Goal: Find specific page/section: Find specific page/section

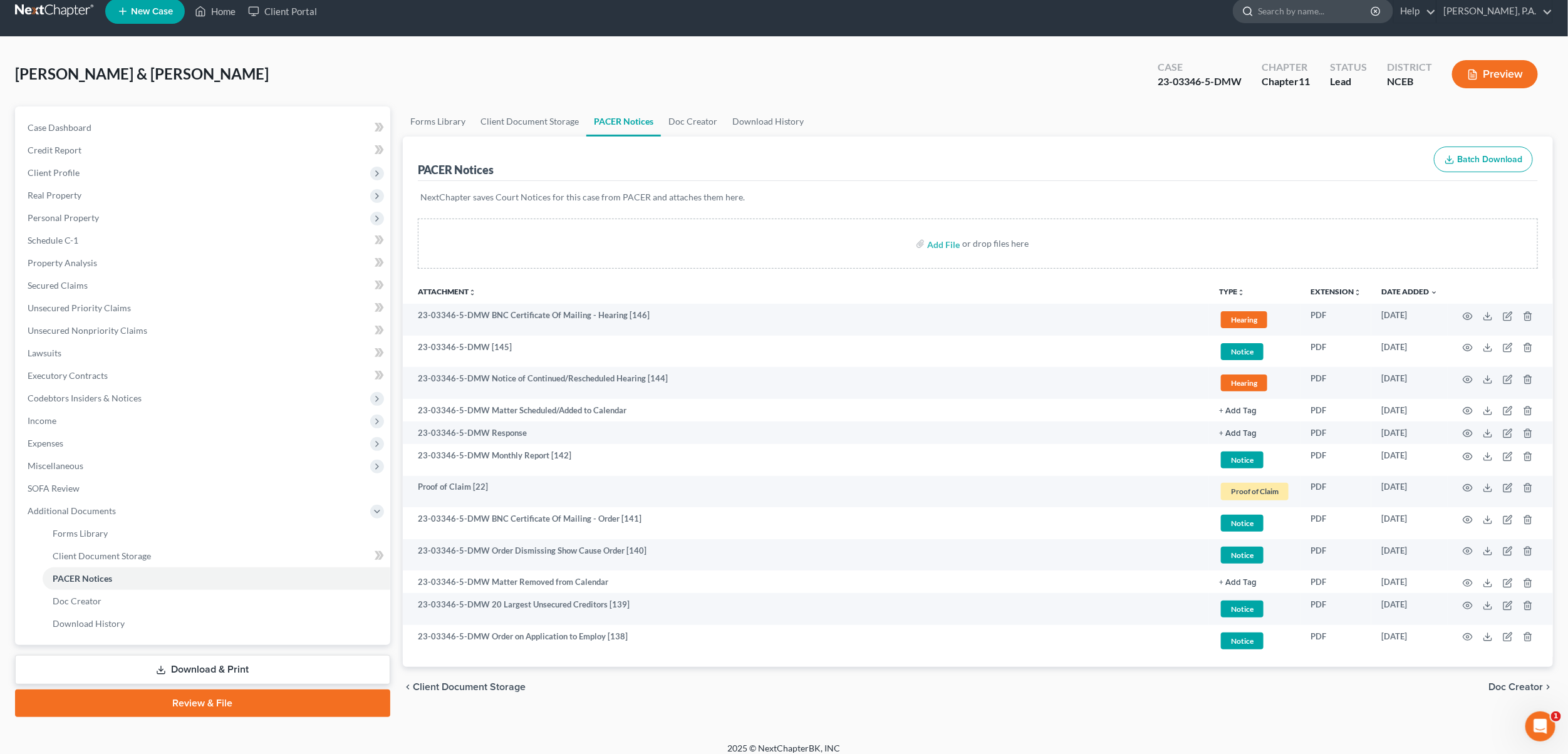
click at [1322, 13] on input "search" at bounding box center [1316, 11] width 115 height 23
type input "[PERSON_NAME]"
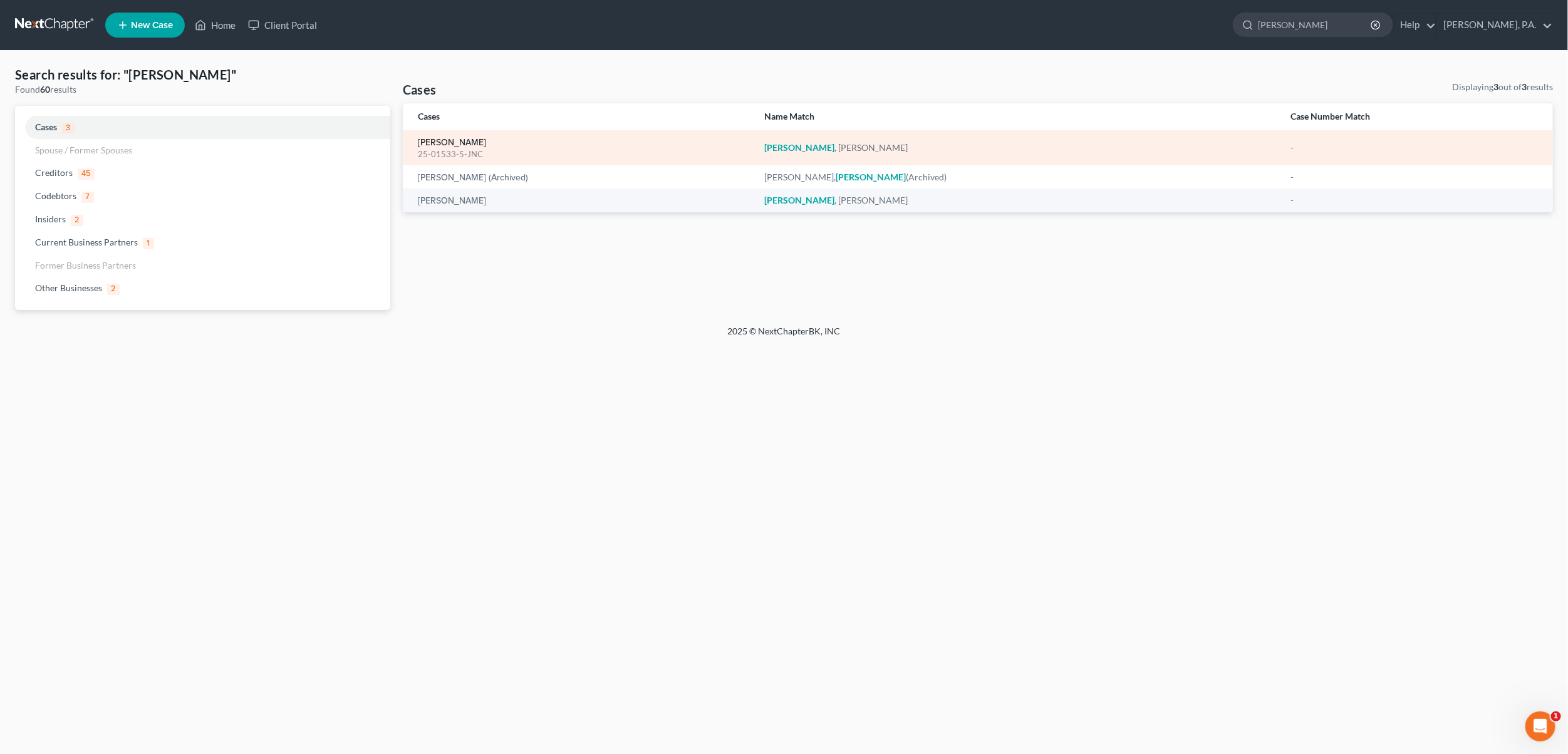
click at [466, 142] on link "[PERSON_NAME]" at bounding box center [452, 142] width 68 height 9
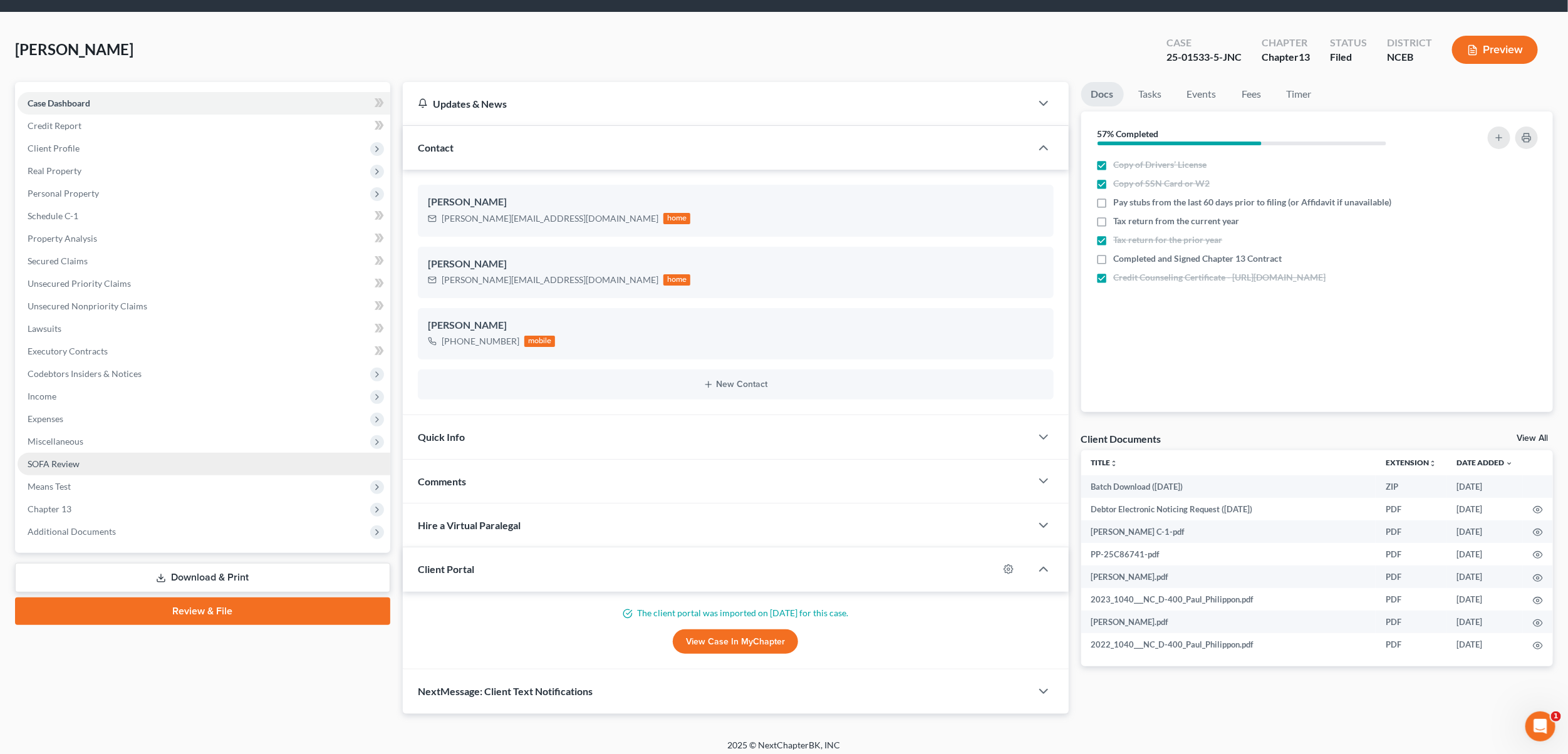
scroll to position [41, 0]
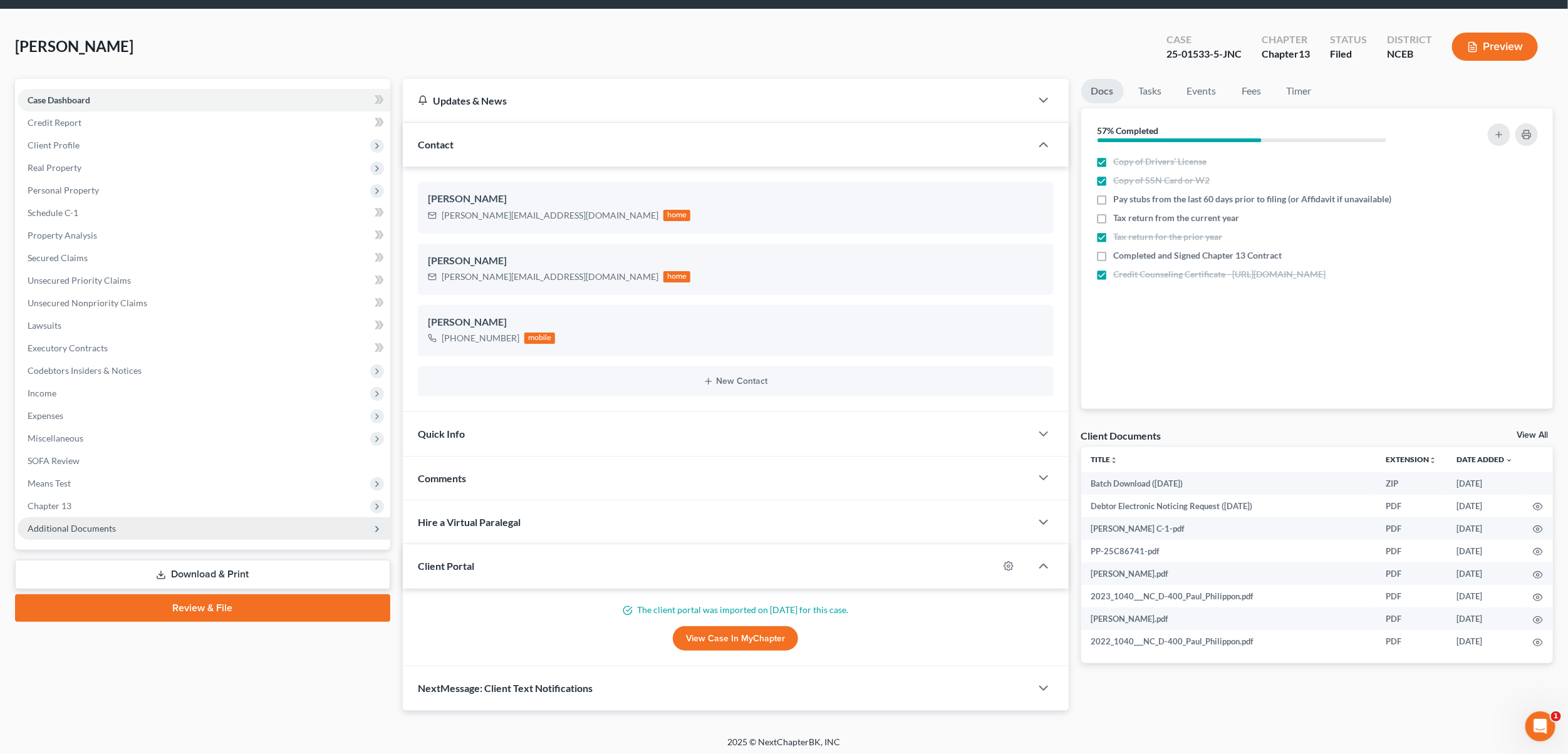
click at [57, 524] on span "Additional Documents" at bounding box center [72, 528] width 89 height 11
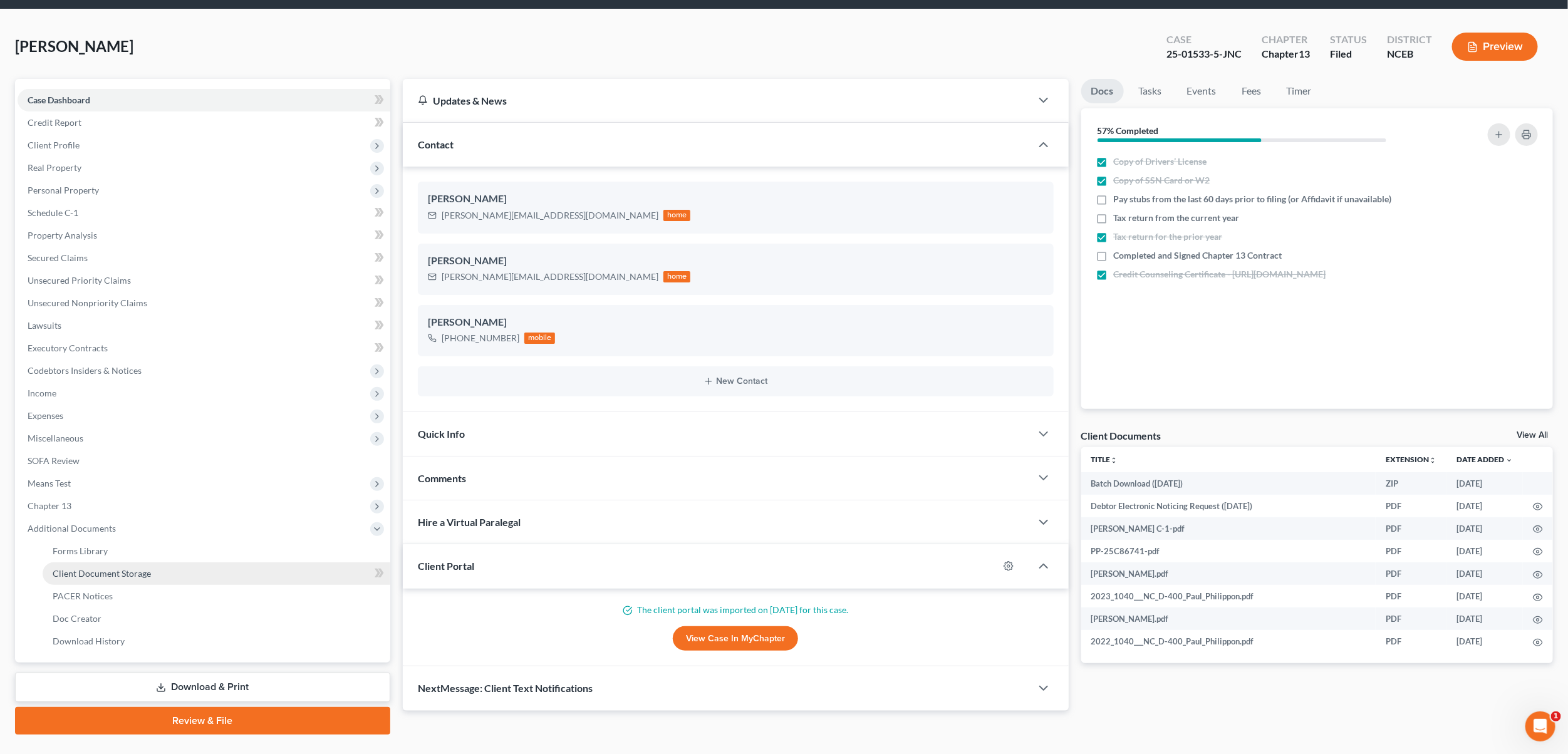
click at [78, 574] on span "Client Document Storage" at bounding box center [101, 573] width 99 height 11
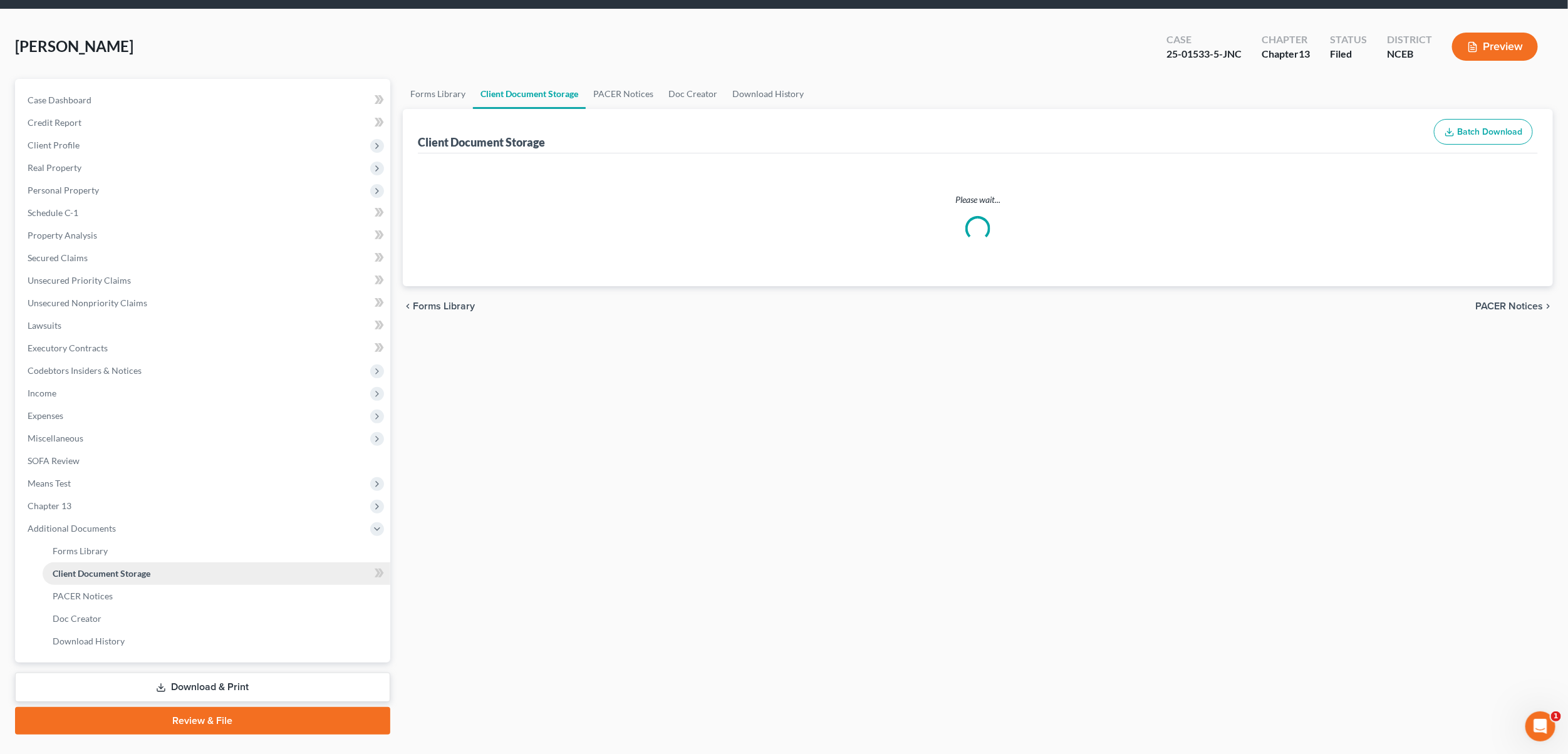
scroll to position [38, 0]
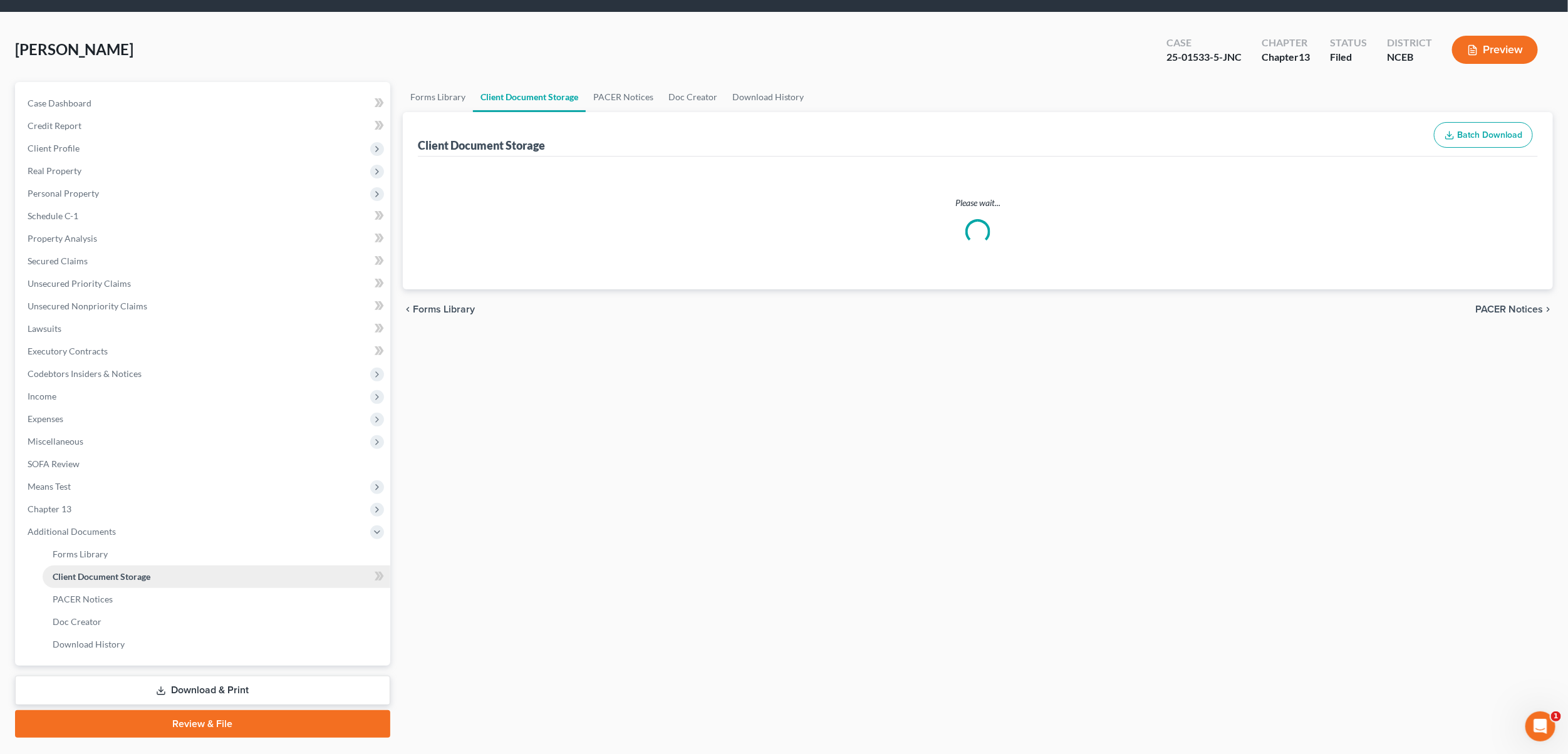
select select "0"
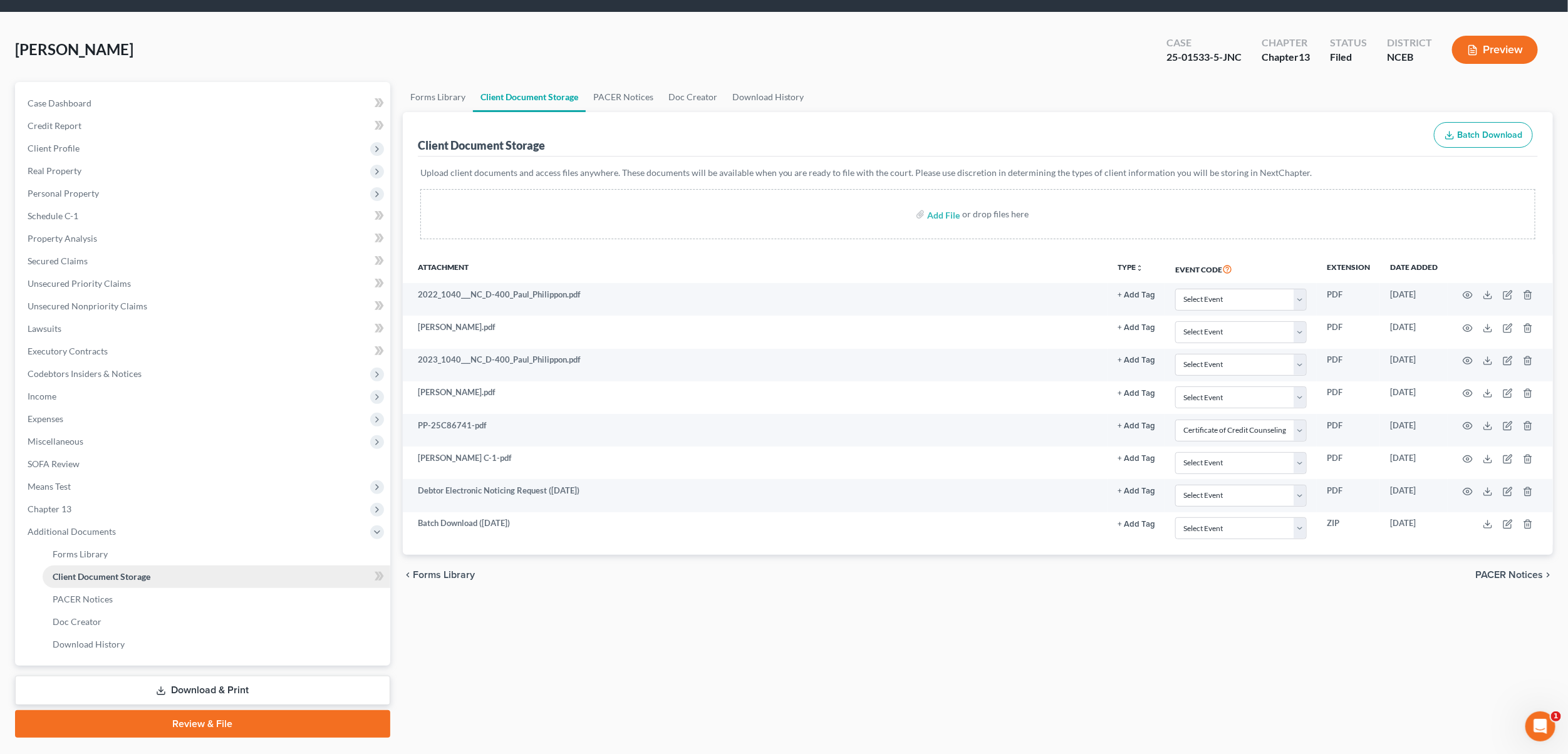
scroll to position [0, 0]
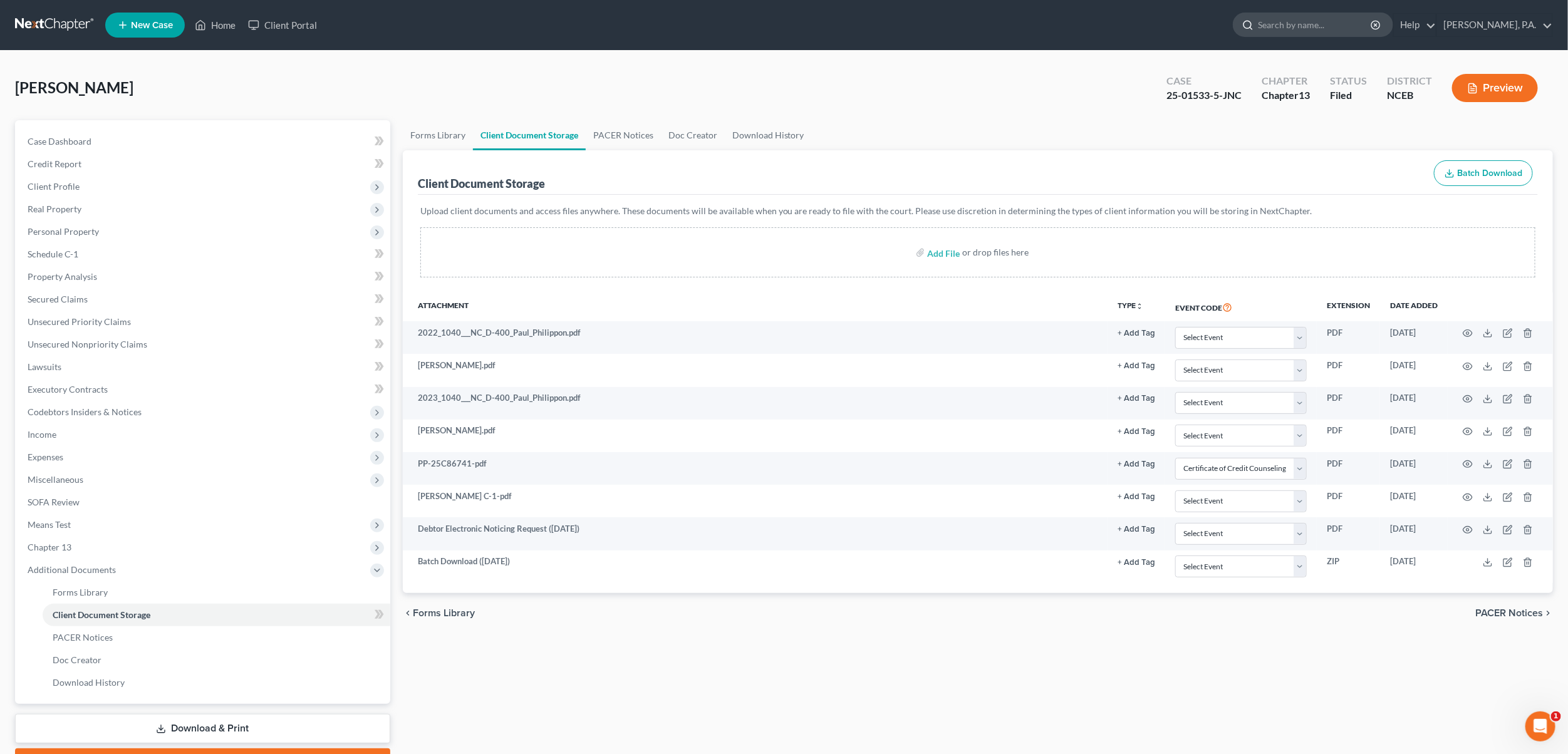
click at [1321, 21] on input "search" at bounding box center [1316, 25] width 115 height 23
type input "[PERSON_NAME] and [PERSON_NAME]"
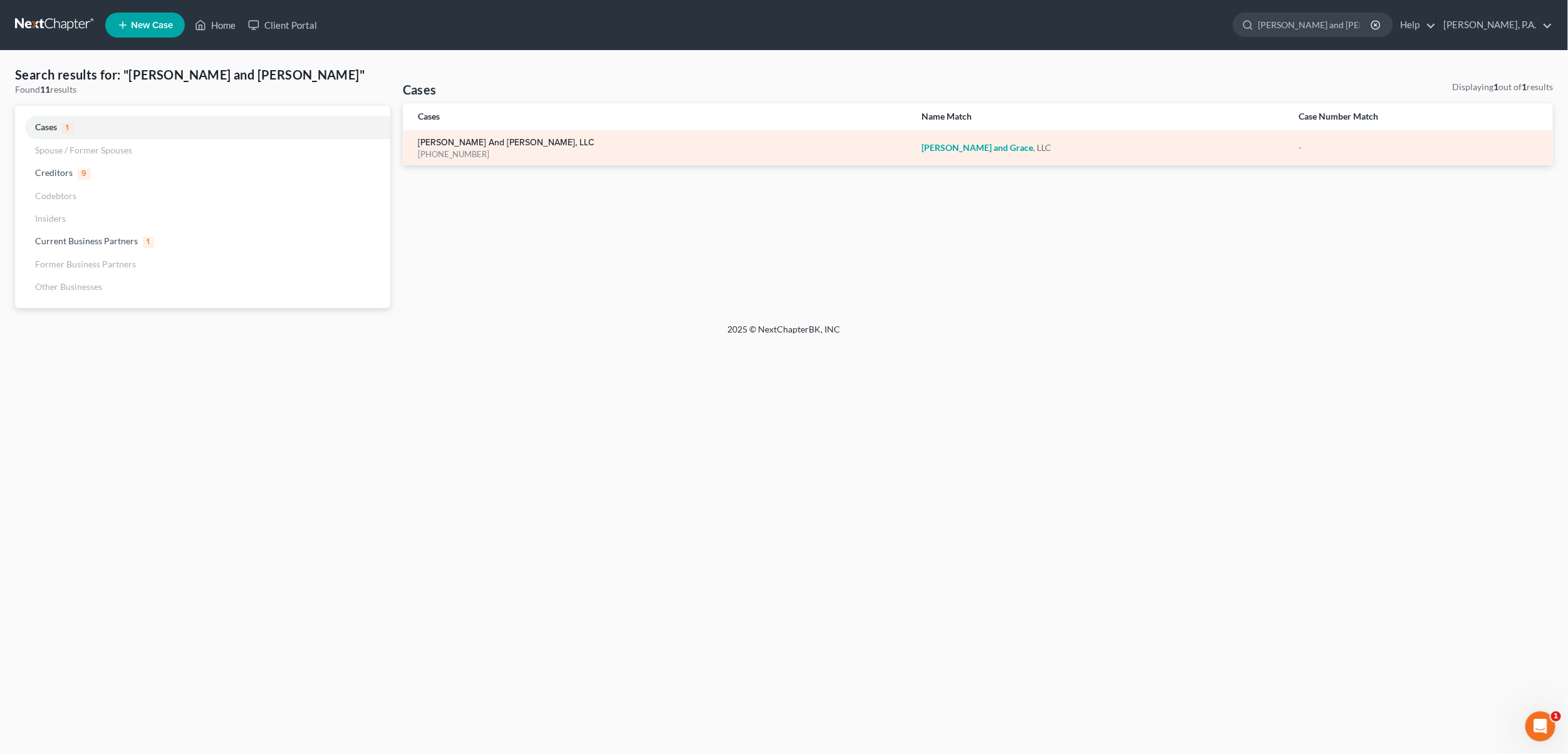
click at [452, 144] on link "[PERSON_NAME] and [PERSON_NAME], LLC" at bounding box center [505, 142] width 177 height 9
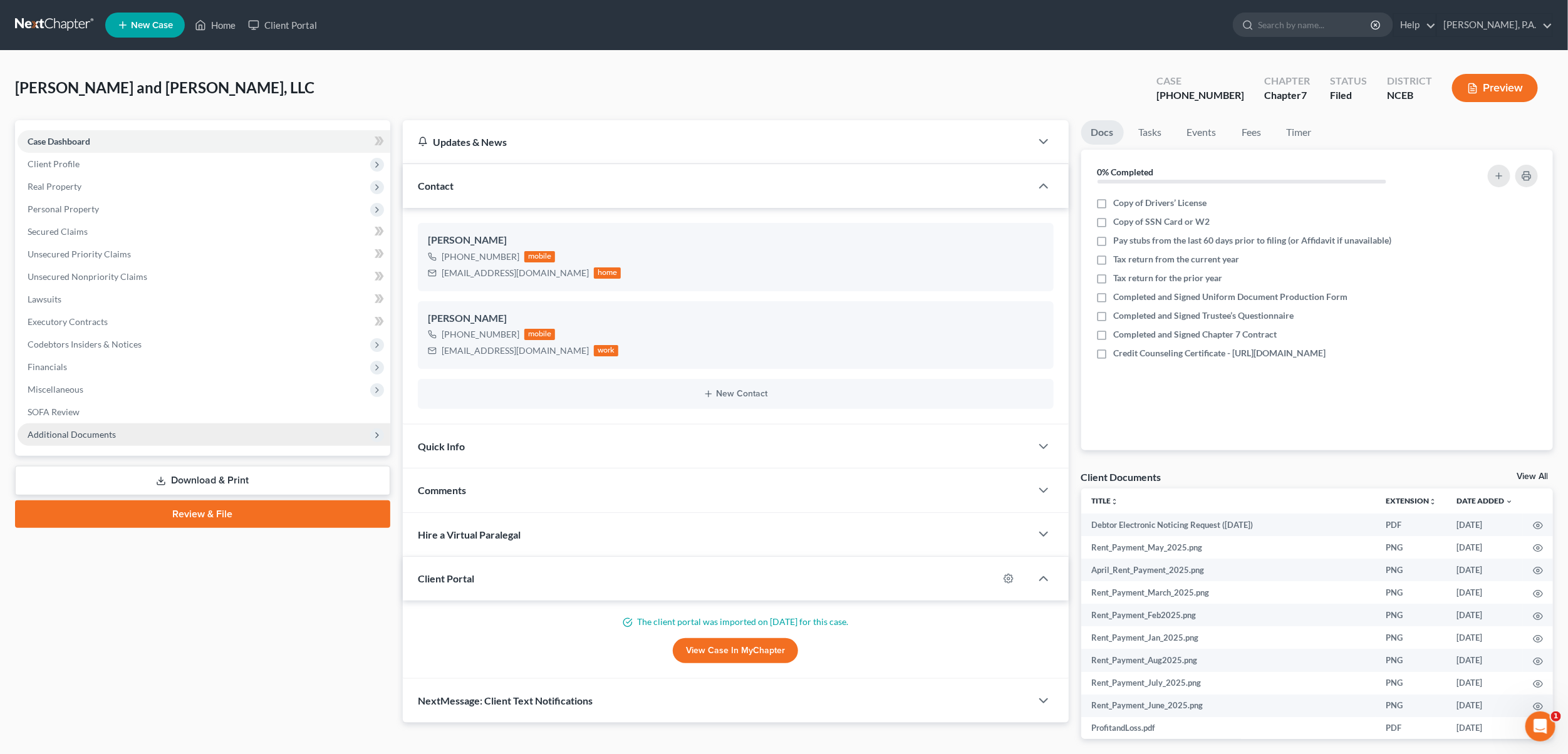
click at [132, 437] on span "Additional Documents" at bounding box center [204, 434] width 373 height 23
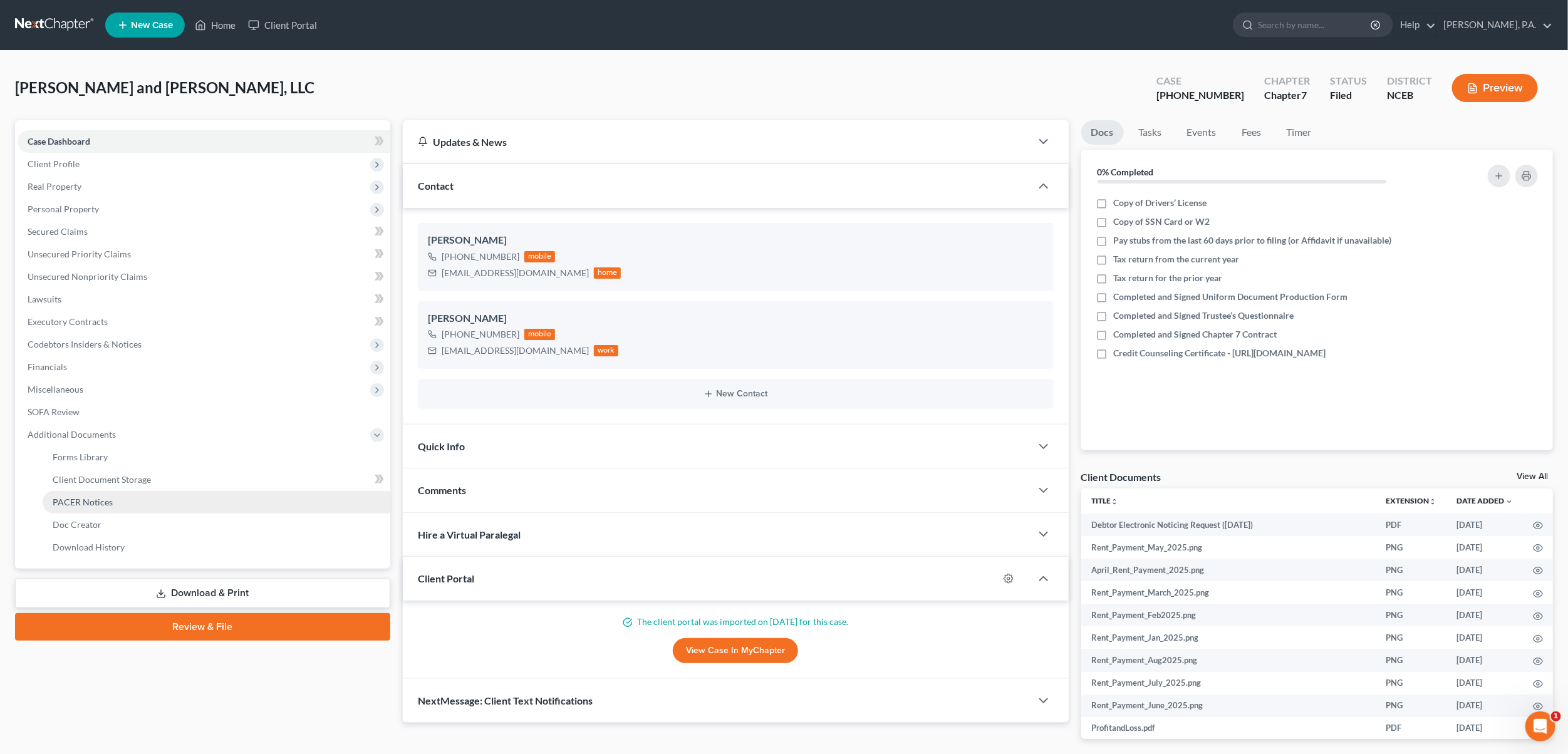
click at [106, 497] on span "PACER Notices" at bounding box center [82, 502] width 60 height 11
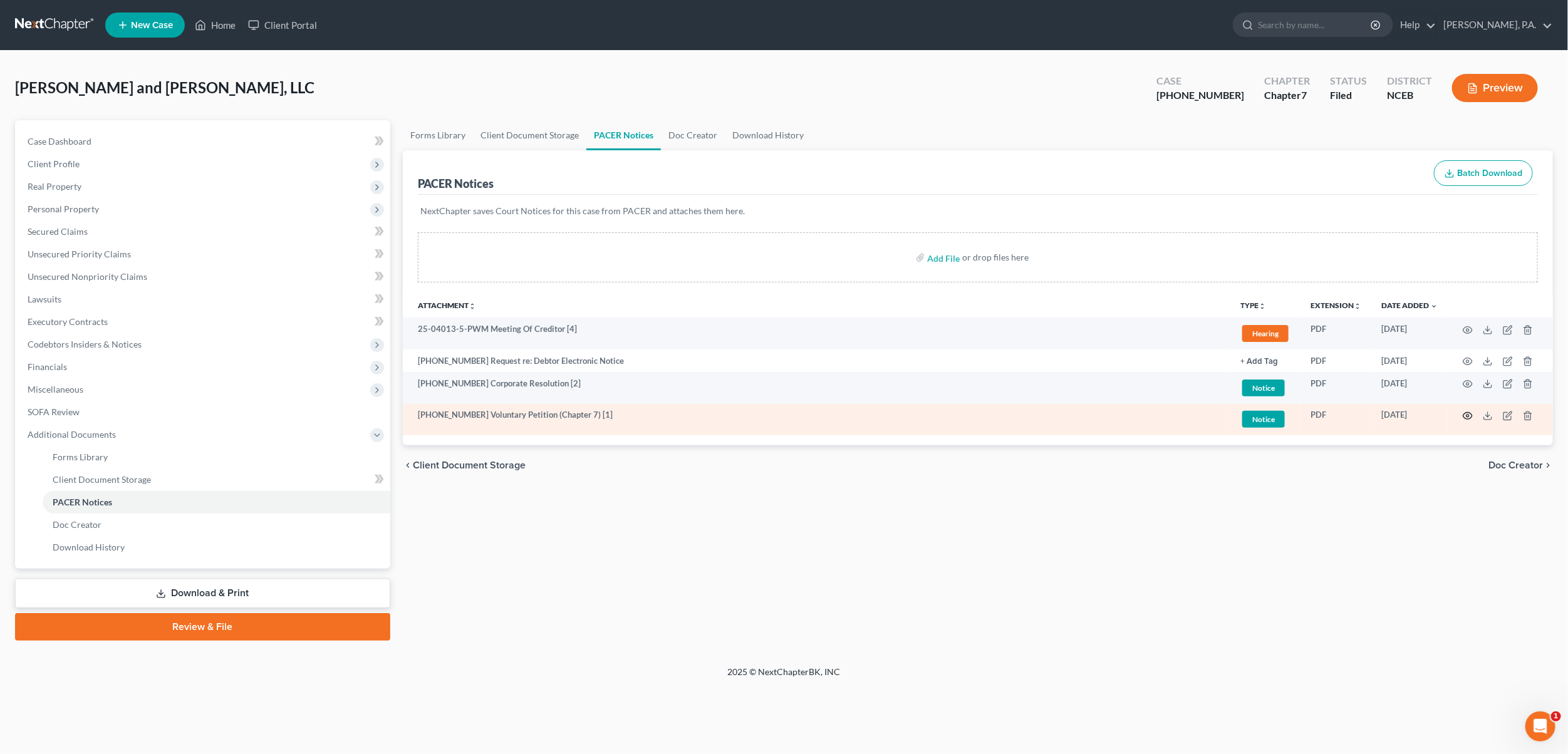
click at [1472, 419] on icon "button" at bounding box center [1468, 416] width 10 height 10
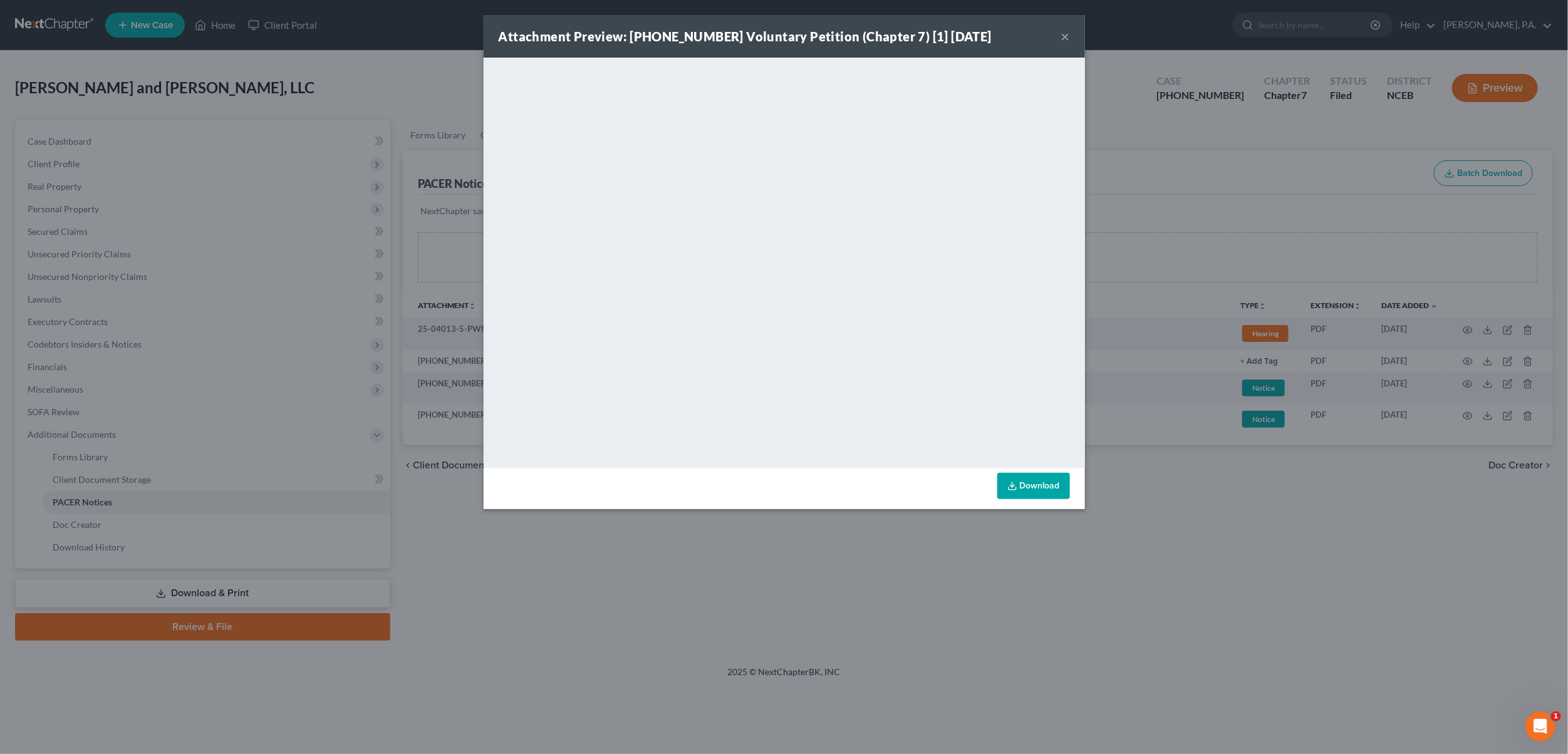
click at [1058, 46] on div "Attachment Preview: [PHONE_NUMBER] Voluntary Petition (Chapter 7) [1] [DATE] ×" at bounding box center [784, 36] width 601 height 43
click at [1061, 39] on button "×" at bounding box center [1065, 36] width 9 height 15
